Goal: Task Accomplishment & Management: Manage account settings

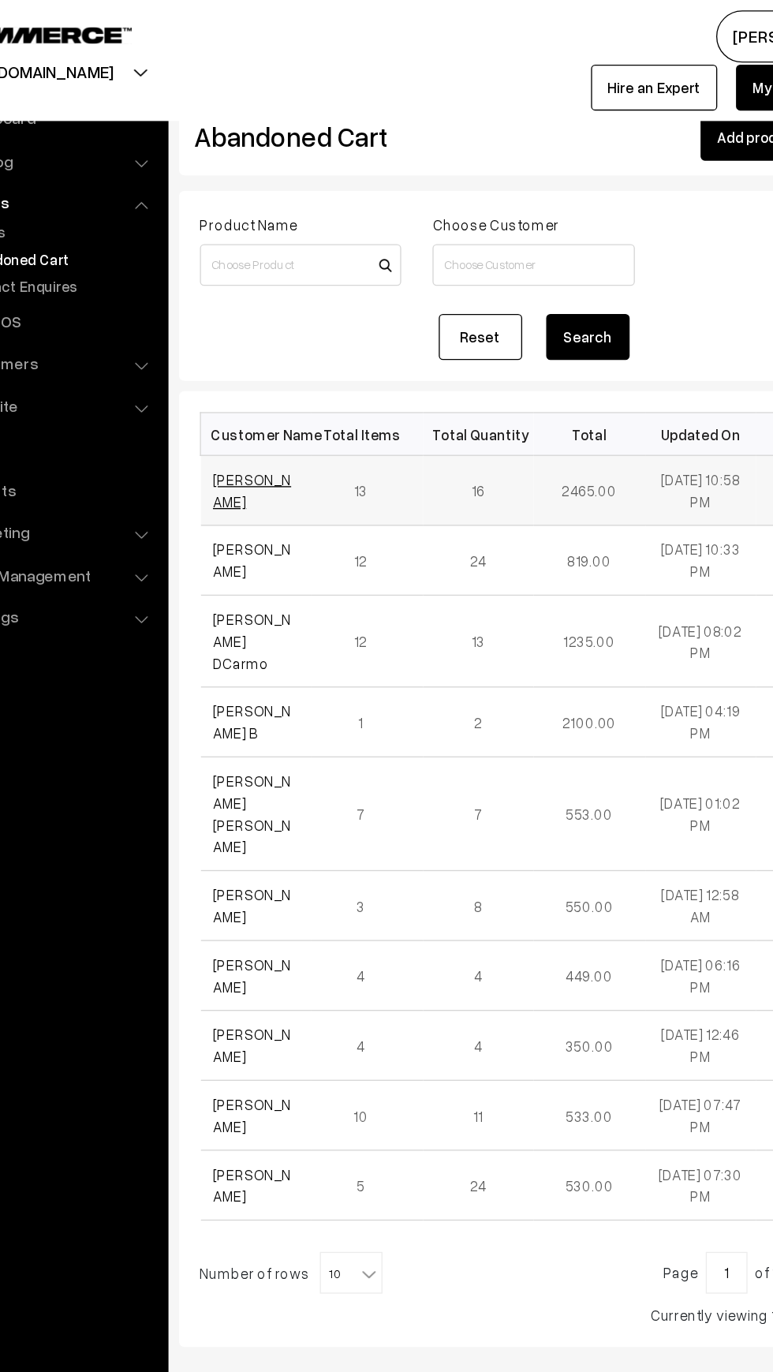
click at [262, 375] on link "vidhyadharr kurnawwal" at bounding box center [276, 371] width 59 height 30
